Goal: Information Seeking & Learning: Learn about a topic

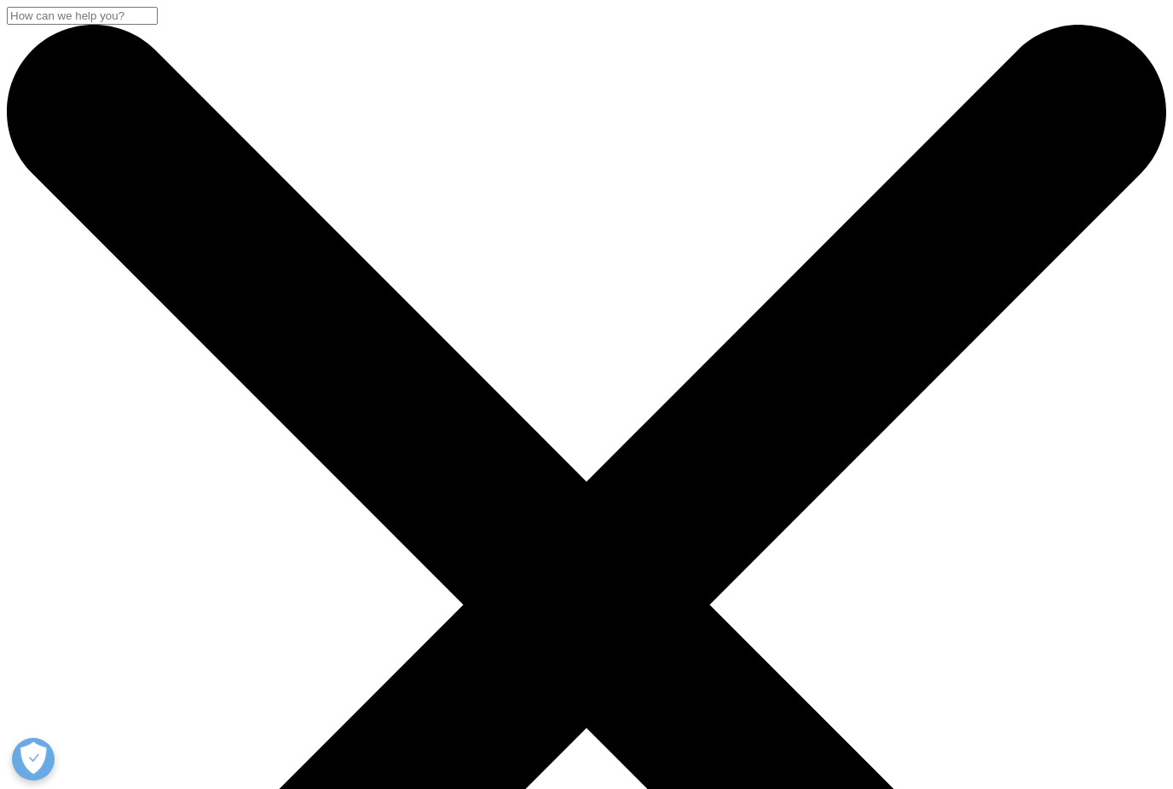
type input "Education on national account director"
type input "market access"
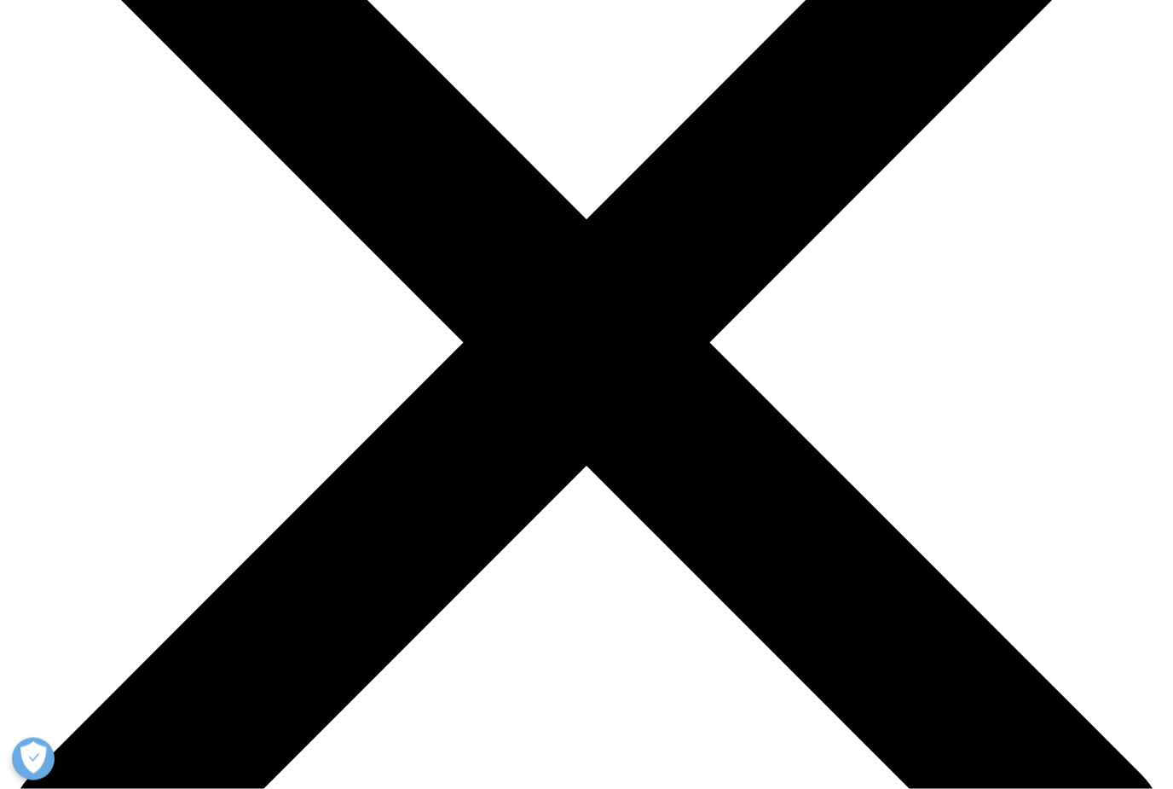
scroll to position [263, 0]
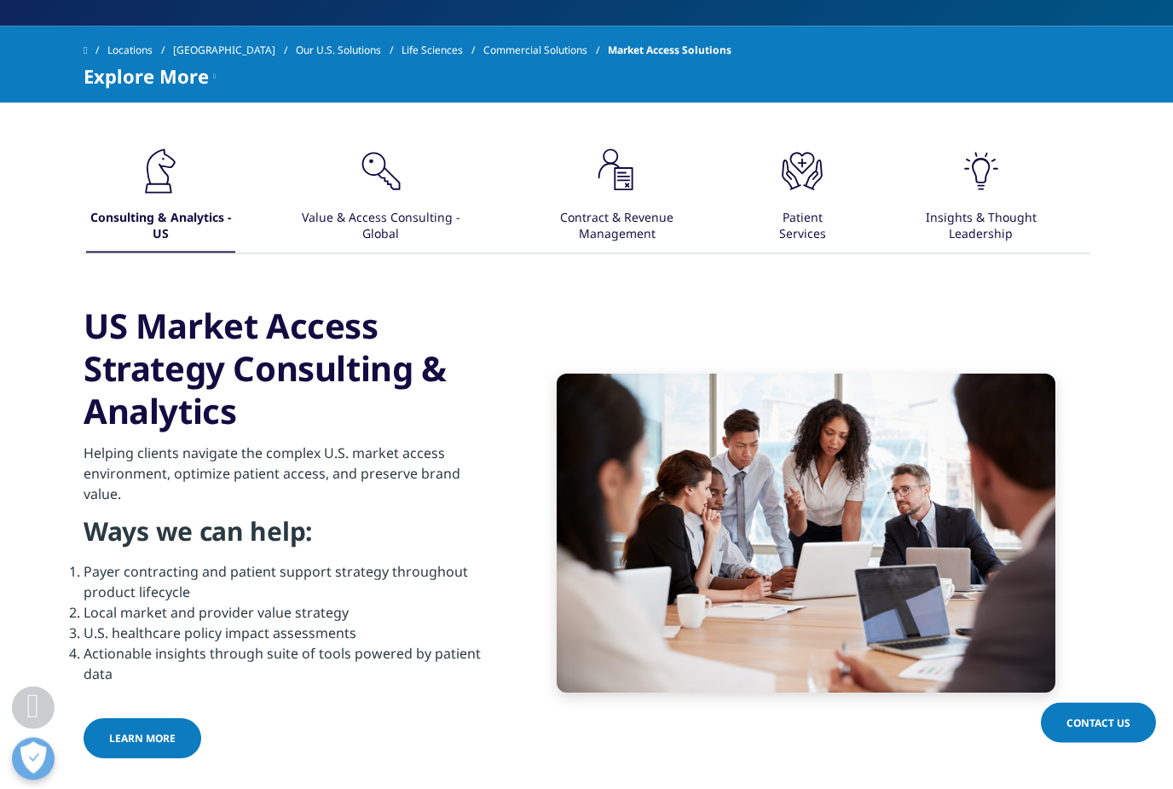
scroll to position [668, 0]
